Goal: Navigation & Orientation: Find specific page/section

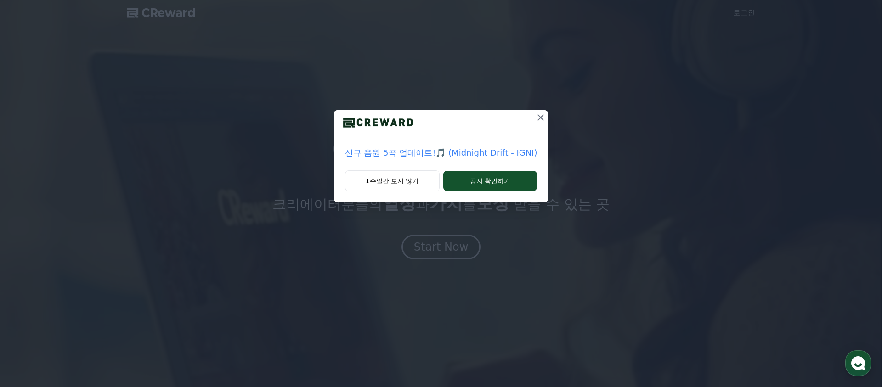
click at [538, 115] on icon at bounding box center [541, 117] width 6 height 6
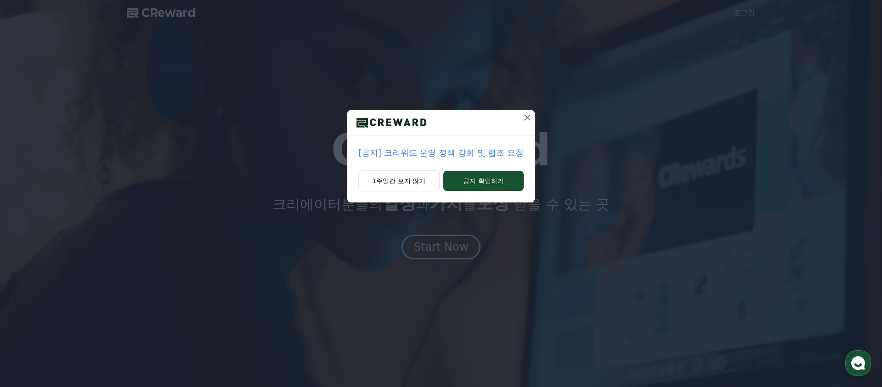
click at [526, 115] on icon at bounding box center [527, 117] width 11 height 11
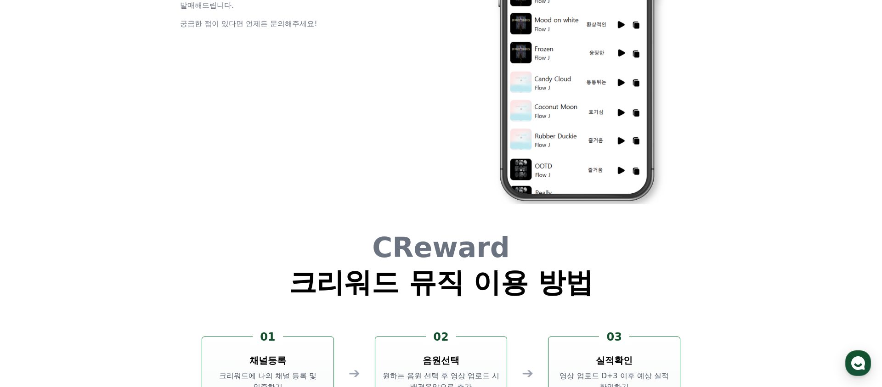
scroll to position [2489, 0]
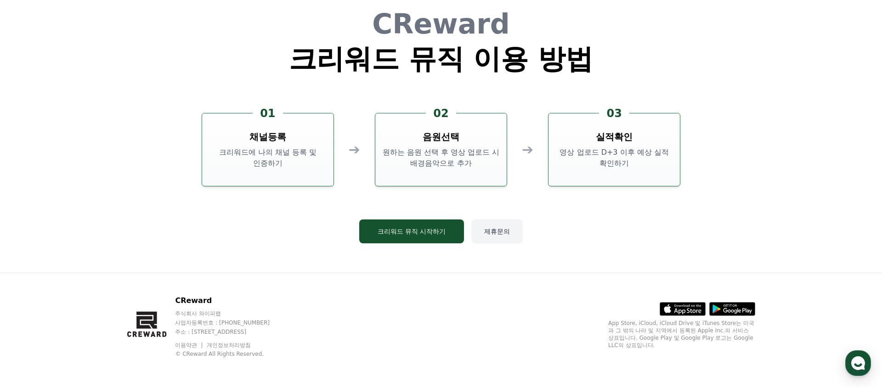
click at [495, 230] on button "제휴문의" at bounding box center [496, 232] width 51 height 24
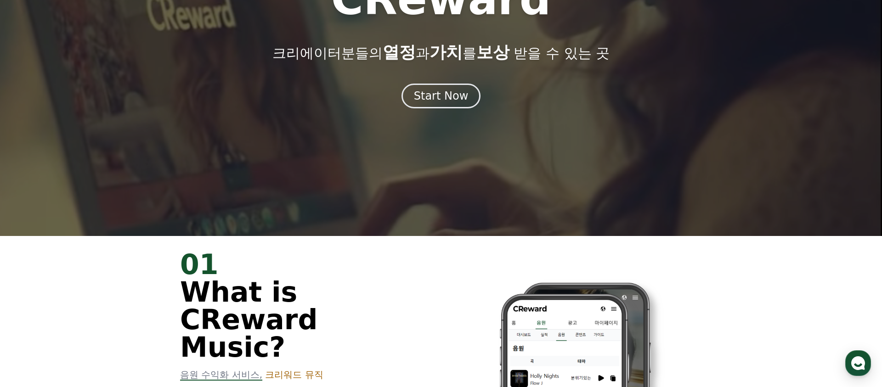
scroll to position [0, 0]
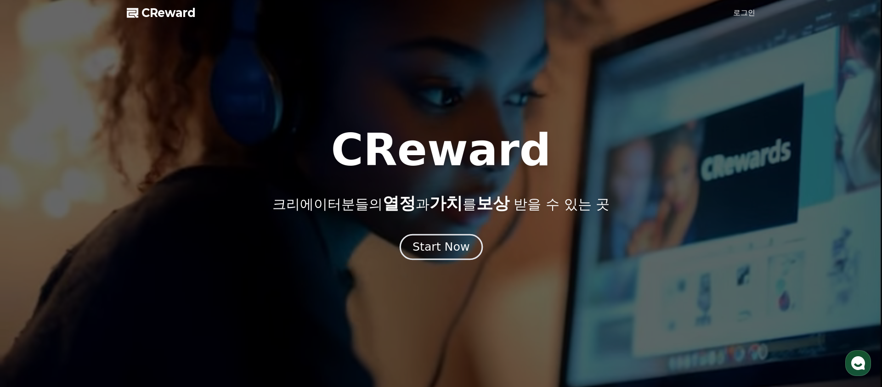
click at [445, 245] on div "Start Now" at bounding box center [441, 247] width 57 height 16
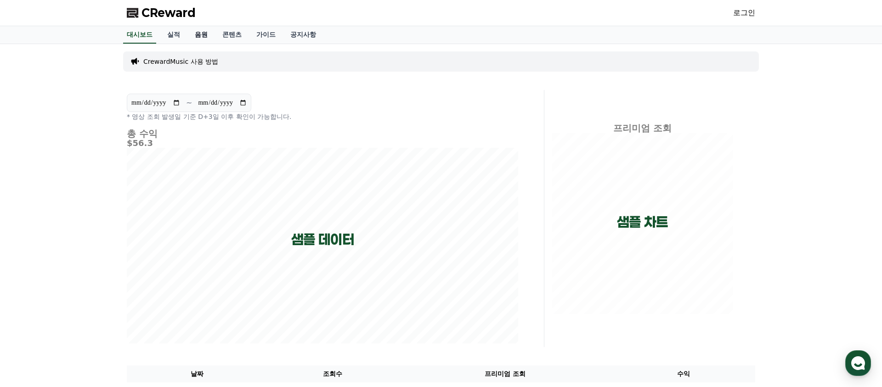
click at [198, 34] on link "음원" at bounding box center [201, 34] width 28 height 17
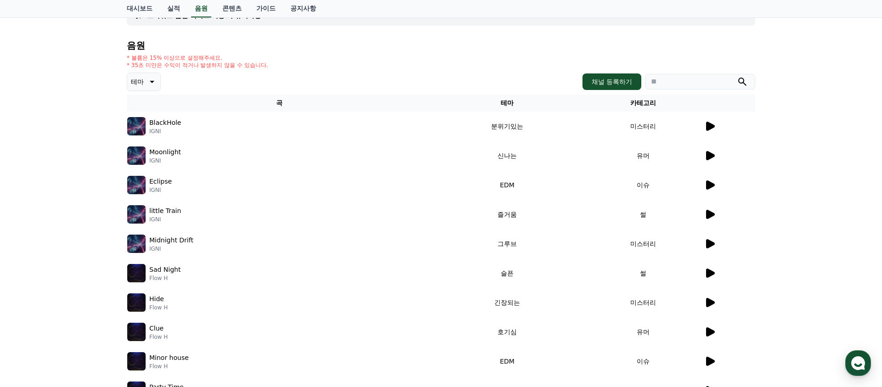
scroll to position [96, 0]
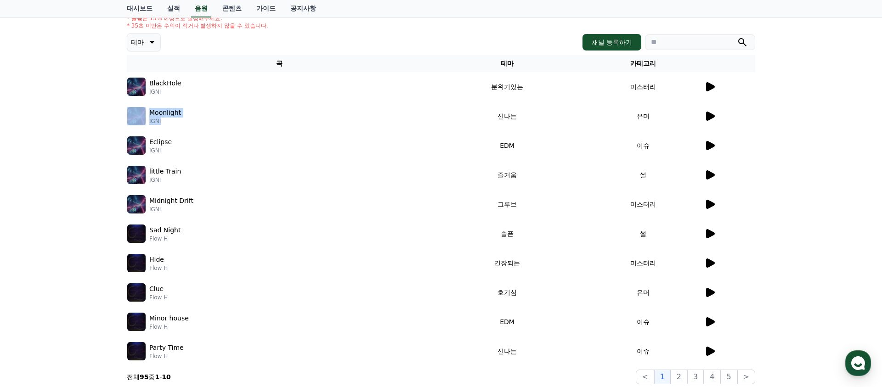
drag, startPoint x: 165, startPoint y: 120, endPoint x: 147, endPoint y: 120, distance: 18.4
click at [147, 120] on div "Moonlight IGNI" at bounding box center [279, 116] width 304 height 18
copy div "Moonlight IGNI"
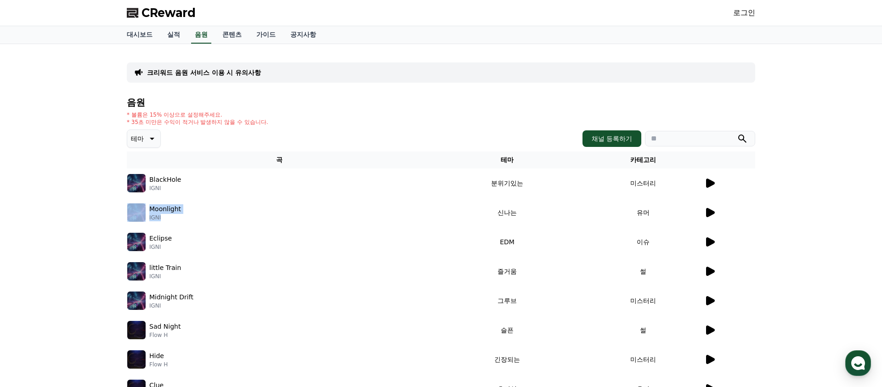
click at [173, 14] on span "CReward" at bounding box center [169, 13] width 54 height 15
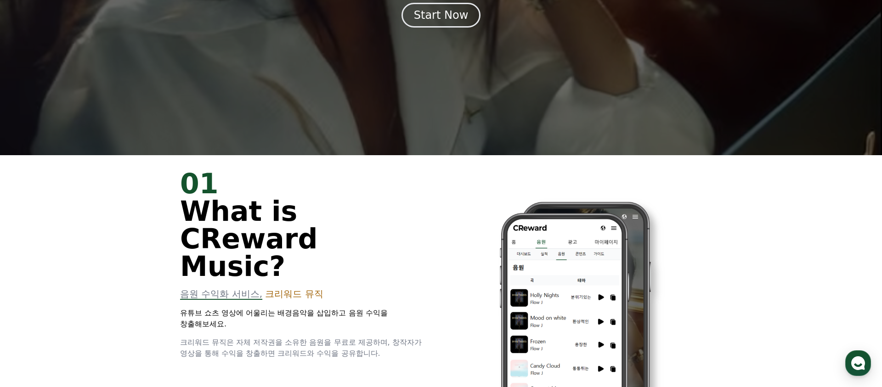
scroll to position [233, 0]
